Goal: Task Accomplishment & Management: Manage account settings

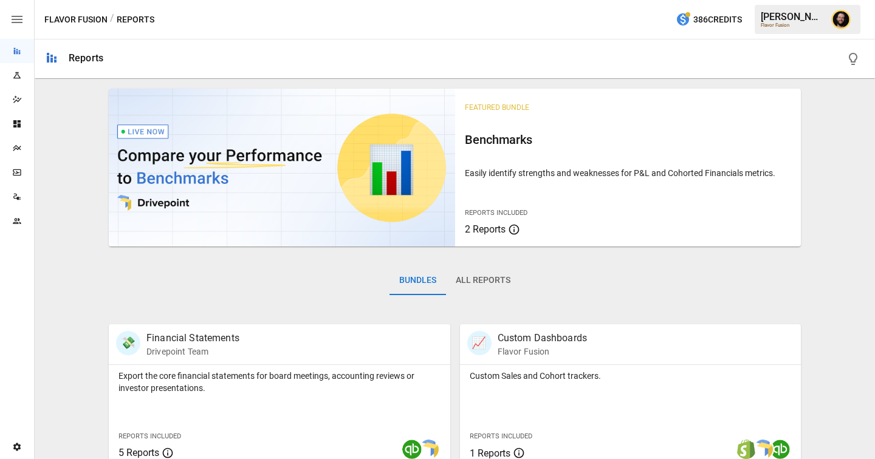
click at [22, 142] on div "Plans" at bounding box center [17, 148] width 34 height 24
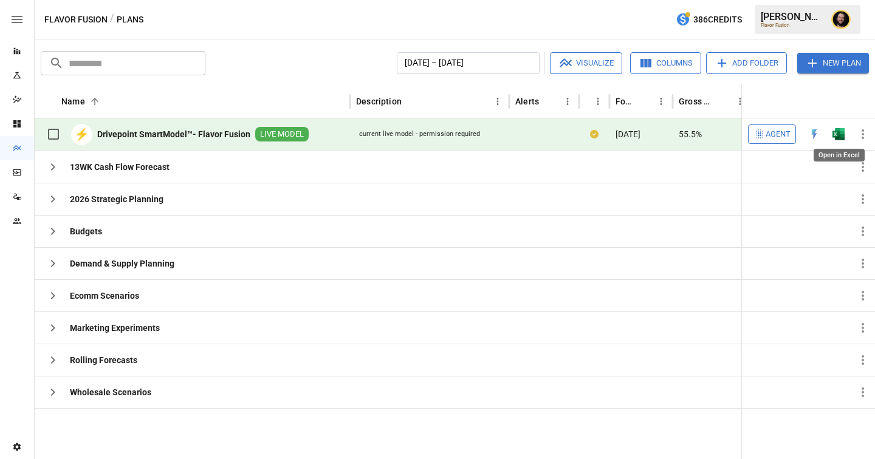
click at [840, 136] on img "Open in Excel" at bounding box center [839, 134] width 12 height 12
click at [768, 132] on span "Agent" at bounding box center [778, 135] width 25 height 14
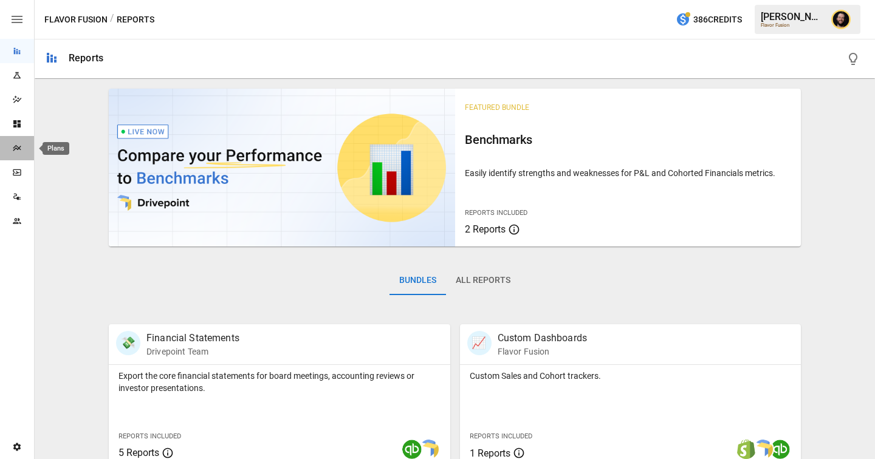
click at [20, 151] on icon "Plans" at bounding box center [17, 148] width 10 height 10
